Goal: Check status: Check status

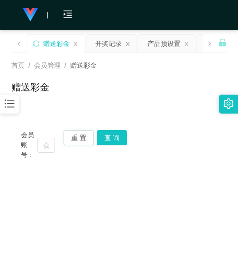
scroll to position [62, 0]
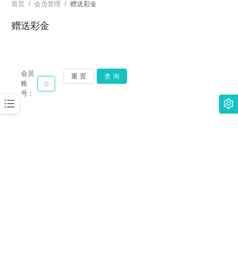
click at [52, 83] on input "text" at bounding box center [46, 83] width 18 height 15
paste input "0169818975"
type input "0169818975"
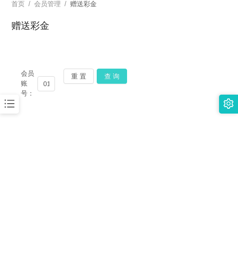
click at [109, 75] on button "查 询" at bounding box center [112, 76] width 30 height 15
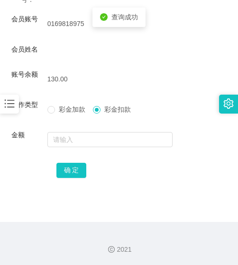
scroll to position [156, 0]
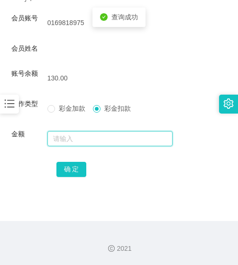
click at [80, 144] on input "text" at bounding box center [110, 138] width 126 height 15
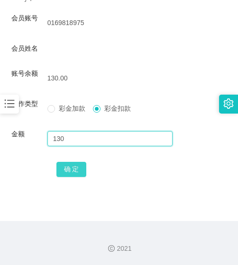
type input "130"
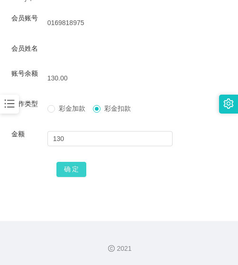
click at [74, 168] on button "确 定" at bounding box center [71, 169] width 30 height 15
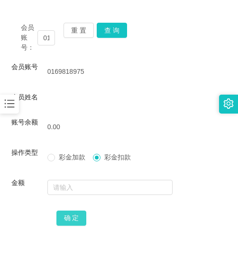
scroll to position [14, 0]
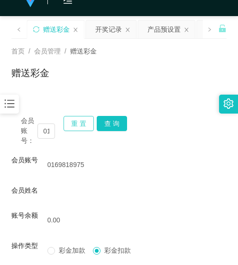
click at [86, 120] on button "重 置" at bounding box center [79, 123] width 30 height 15
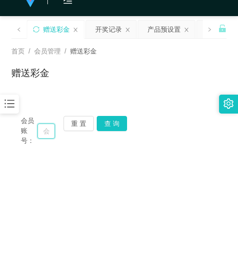
click at [45, 136] on input "text" at bounding box center [46, 131] width 18 height 15
paste input "Natelie"
type input "Natelie"
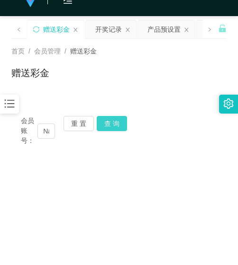
click at [112, 125] on button "查 询" at bounding box center [112, 123] width 30 height 15
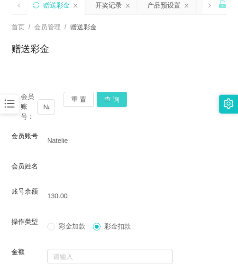
scroll to position [14, 0]
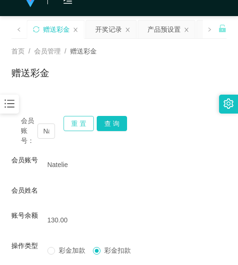
click at [73, 126] on button "重 置" at bounding box center [79, 123] width 30 height 15
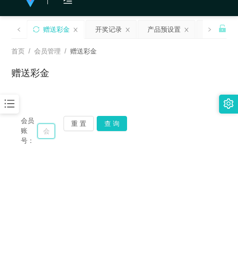
click at [46, 136] on input "text" at bounding box center [46, 131] width 18 height 15
paste input "Natelie"
type input "Natelie"
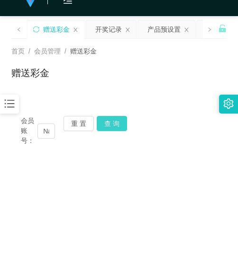
click at [107, 118] on button "查 询" at bounding box center [112, 123] width 30 height 15
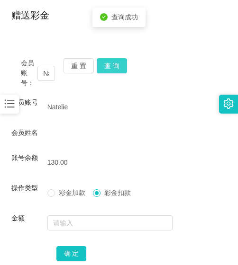
scroll to position [156, 0]
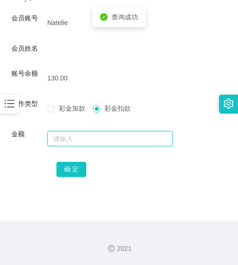
click at [98, 139] on input "text" at bounding box center [110, 138] width 126 height 15
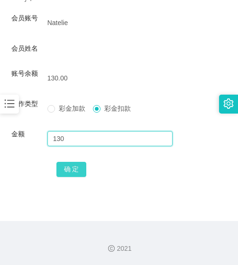
type input "130"
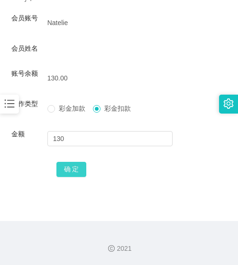
click at [69, 172] on button "确 定" at bounding box center [71, 169] width 30 height 15
